Goal: Task Accomplishment & Management: Manage account settings

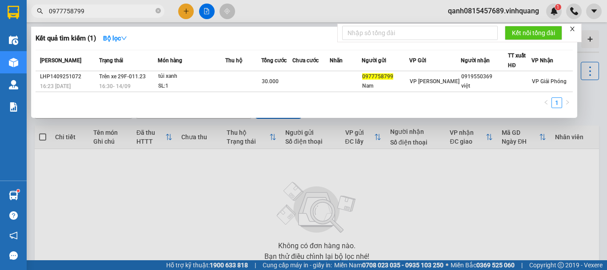
click at [576, 33] on form "Kết nối tổng đài" at bounding box center [459, 33] width 244 height 19
click at [573, 29] on icon "close" at bounding box center [572, 29] width 4 height 4
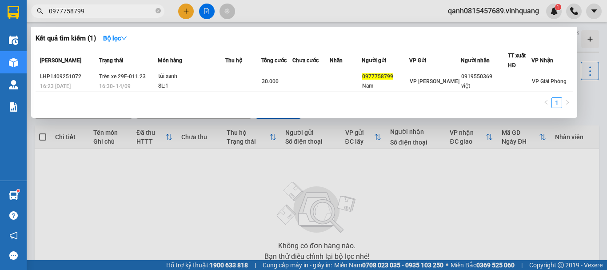
click at [592, 98] on div at bounding box center [303, 135] width 607 height 270
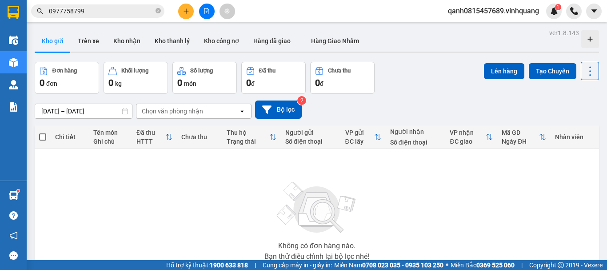
click at [520, 13] on span "qanh0815457689.vinhquang" at bounding box center [493, 10] width 105 height 11
click at [512, 31] on span "Đăng xuất" at bounding box center [498, 28] width 86 height 10
